Goal: Transaction & Acquisition: Purchase product/service

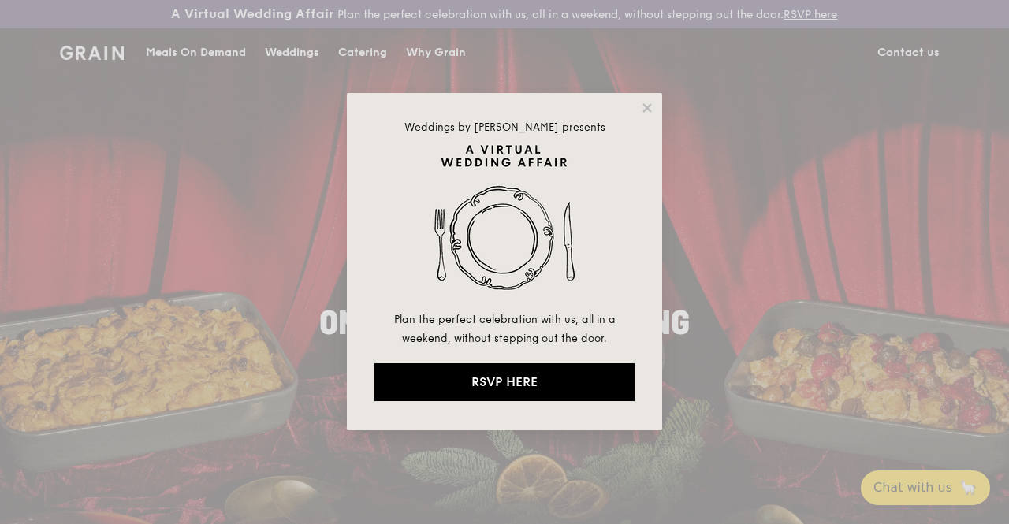
click at [218, 69] on div "Weddings by [PERSON_NAME] presents Plan the perfect celebration with us, all in…" at bounding box center [504, 262] width 1009 height 524
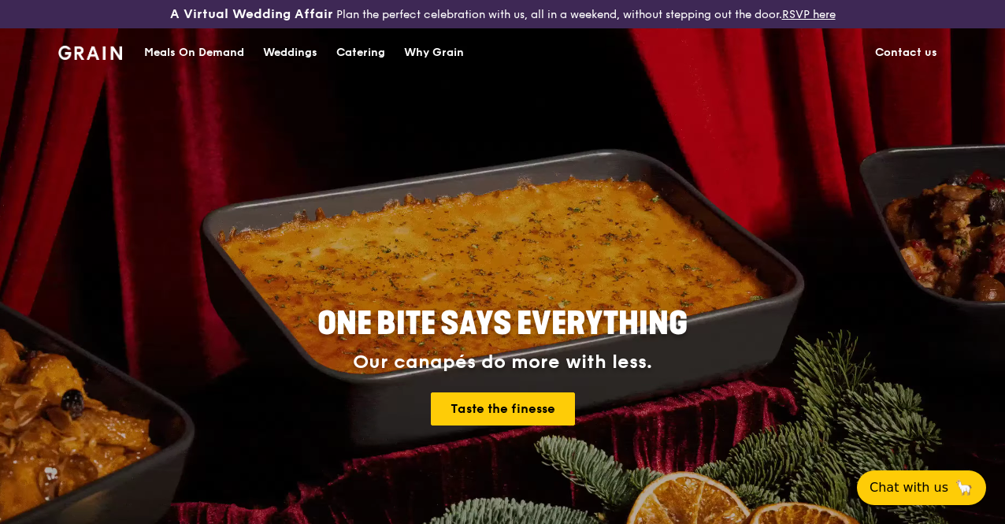
click at [234, 68] on div "Meals On Demand" at bounding box center [194, 52] width 100 height 47
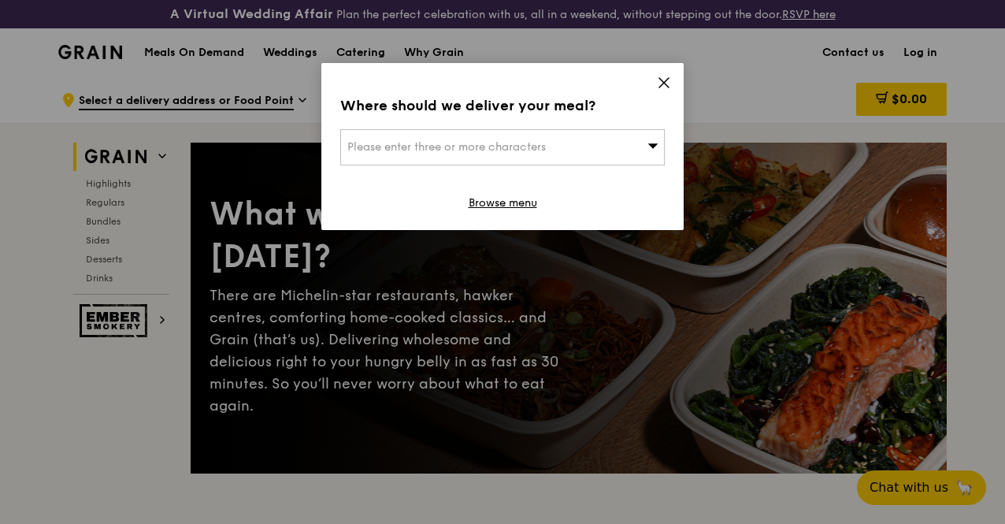
click at [596, 155] on div "Please enter three or more characters" at bounding box center [502, 147] width 325 height 36
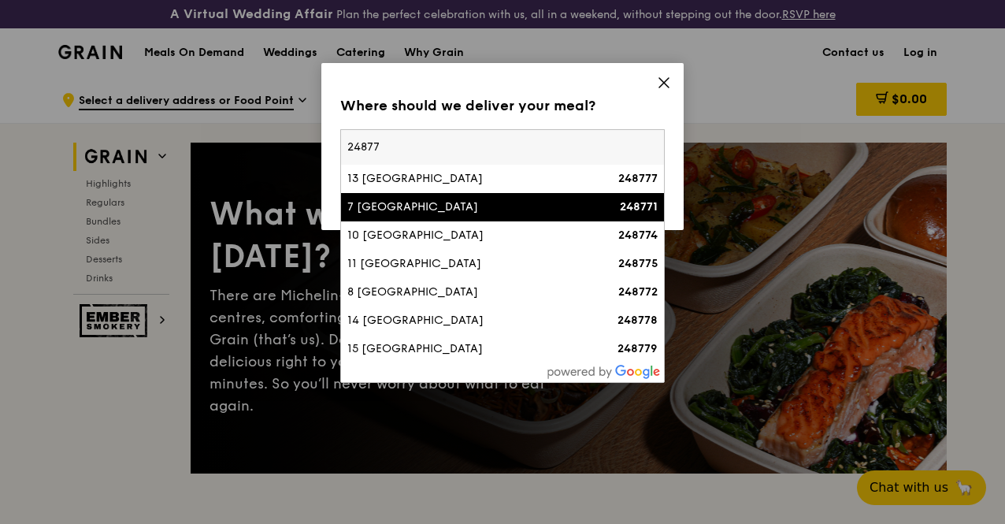
type input "24877"
click at [540, 214] on div "7 [GEOGRAPHIC_DATA]" at bounding box center [463, 207] width 233 height 16
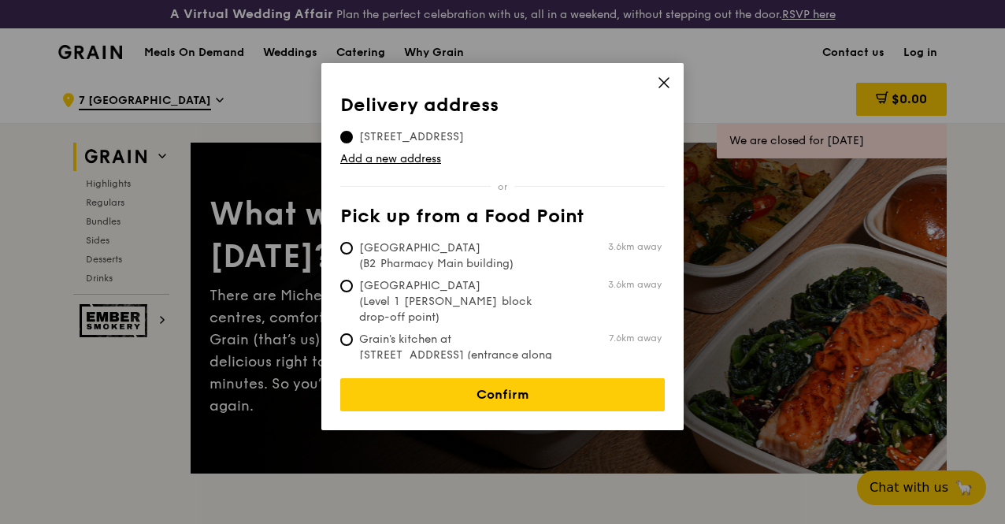
click at [487, 263] on span "[GEOGRAPHIC_DATA] (B2 Pharmacy Main building)" at bounding box center [457, 256] width 235 height 32
click at [353, 254] on input "[GEOGRAPHIC_DATA] (B2 Pharmacy Main building) 3.6km away" at bounding box center [346, 248] width 13 height 13
radio input "true"
click at [463, 139] on span "[STREET_ADDRESS]" at bounding box center [411, 137] width 143 height 16
click at [353, 139] on input "[STREET_ADDRESS]" at bounding box center [346, 137] width 13 height 13
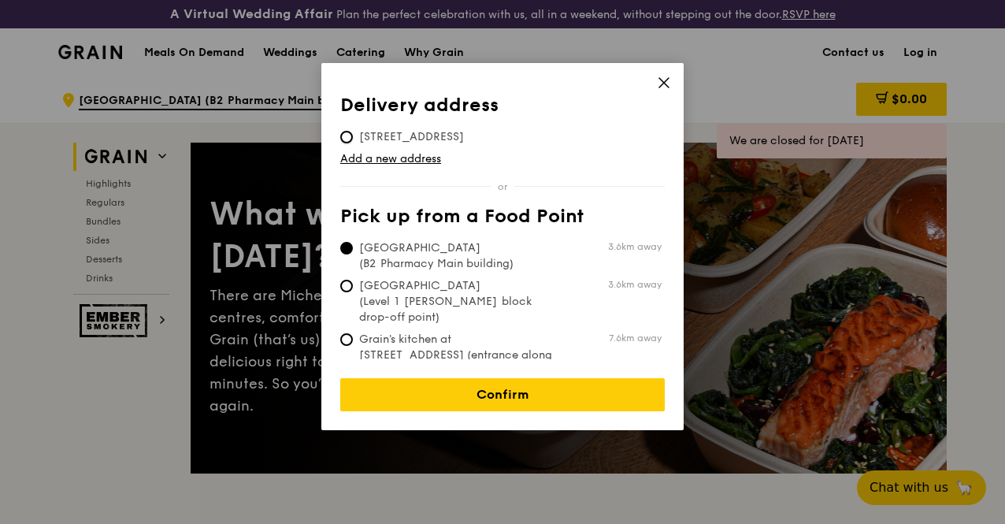
radio input "true"
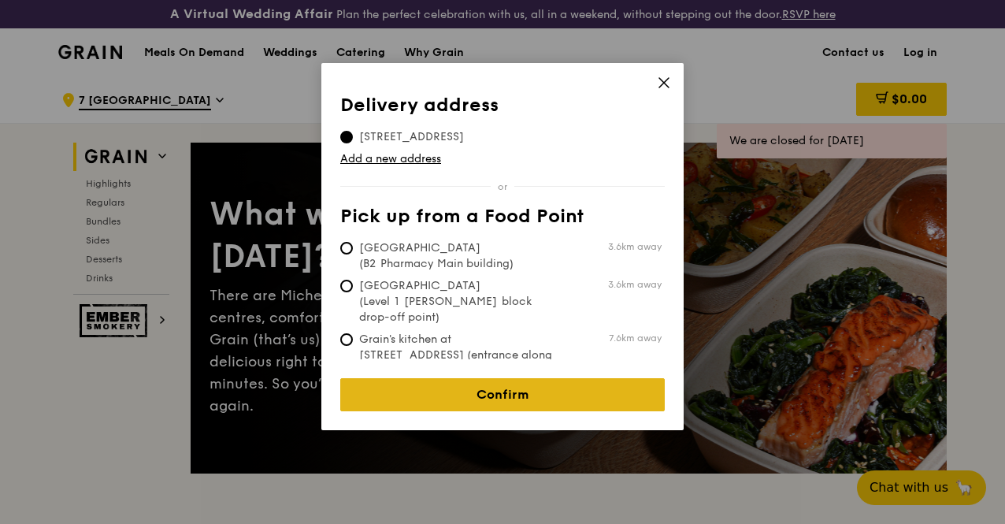
click at [479, 381] on link "Confirm" at bounding box center [502, 394] width 325 height 33
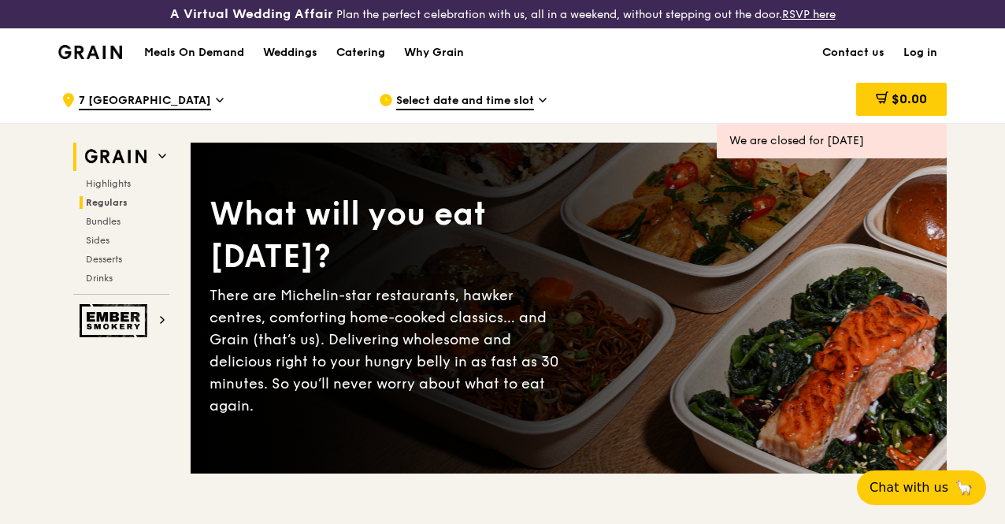
click at [117, 208] on span "Regulars" at bounding box center [107, 202] width 42 height 11
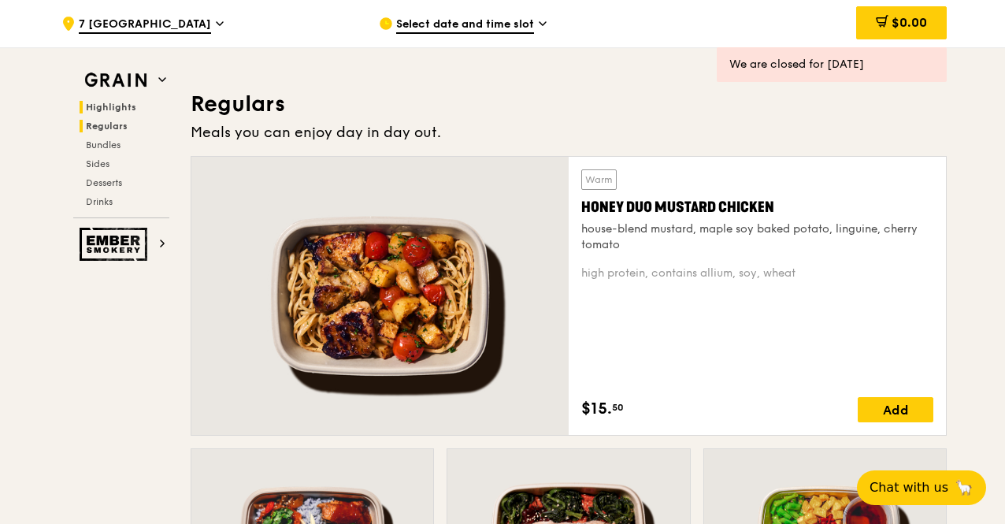
scroll to position [1078, 0]
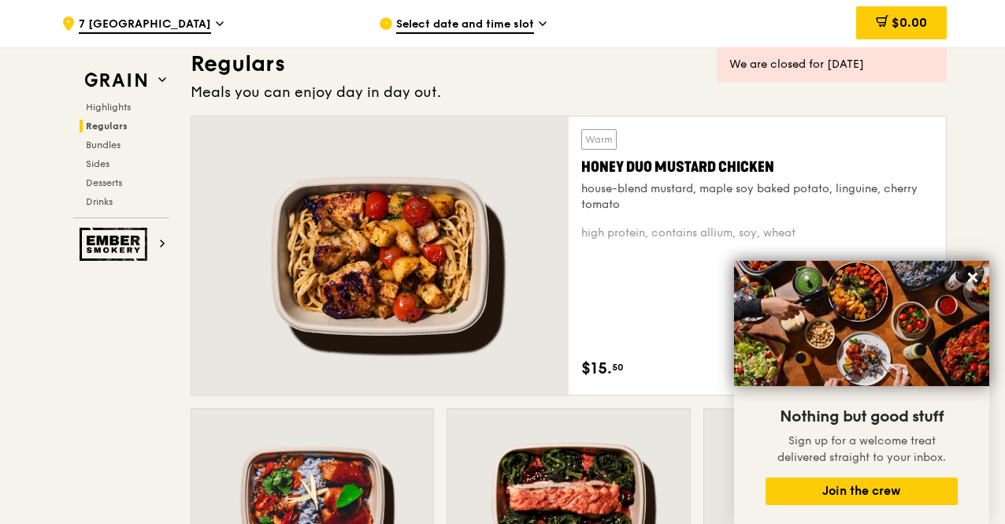
click at [975, 270] on button at bounding box center [972, 277] width 25 height 25
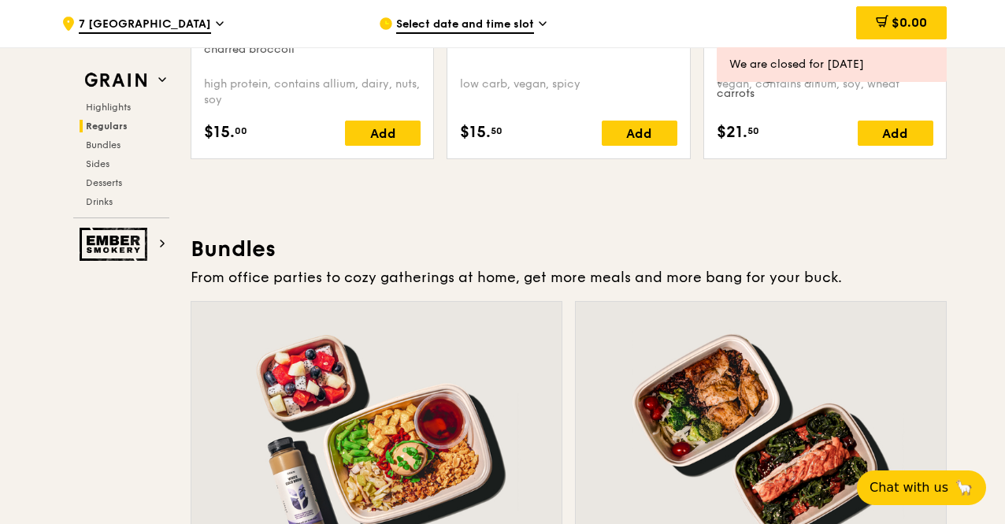
scroll to position [2127, 0]
